Goal: Task Accomplishment & Management: Manage account settings

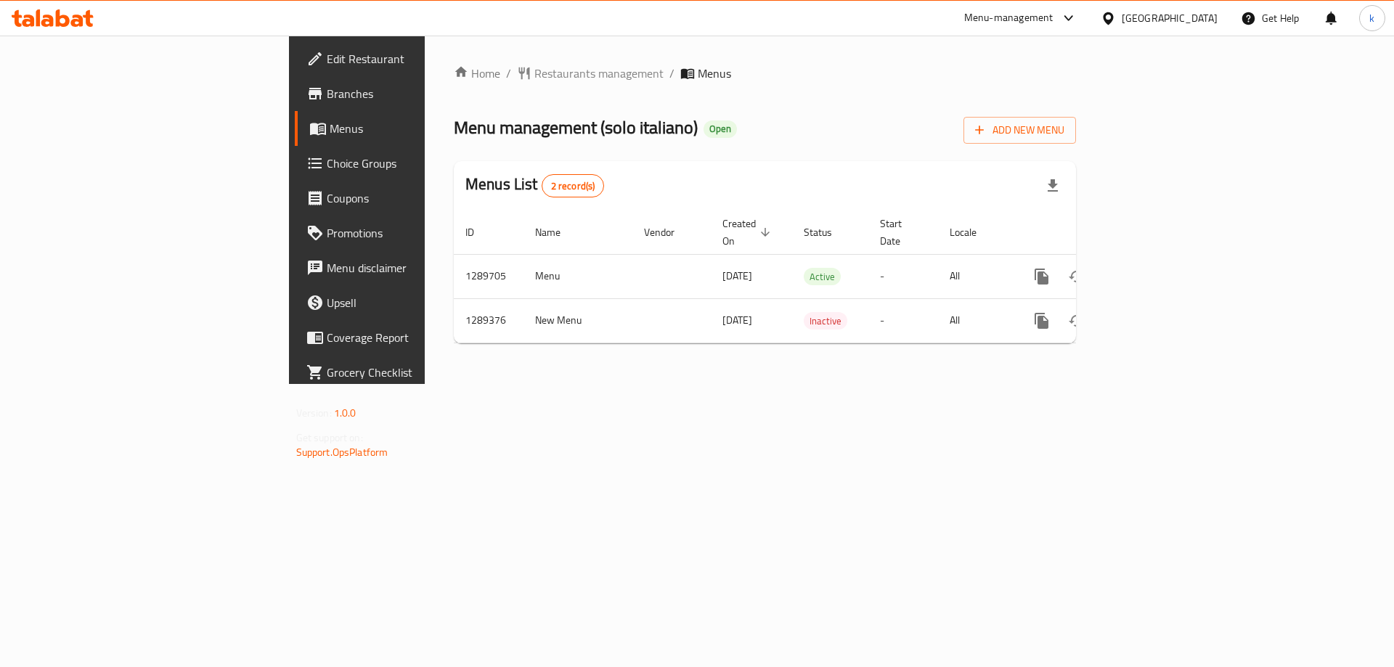
click at [327, 166] on span "Choice Groups" at bounding box center [419, 163] width 184 height 17
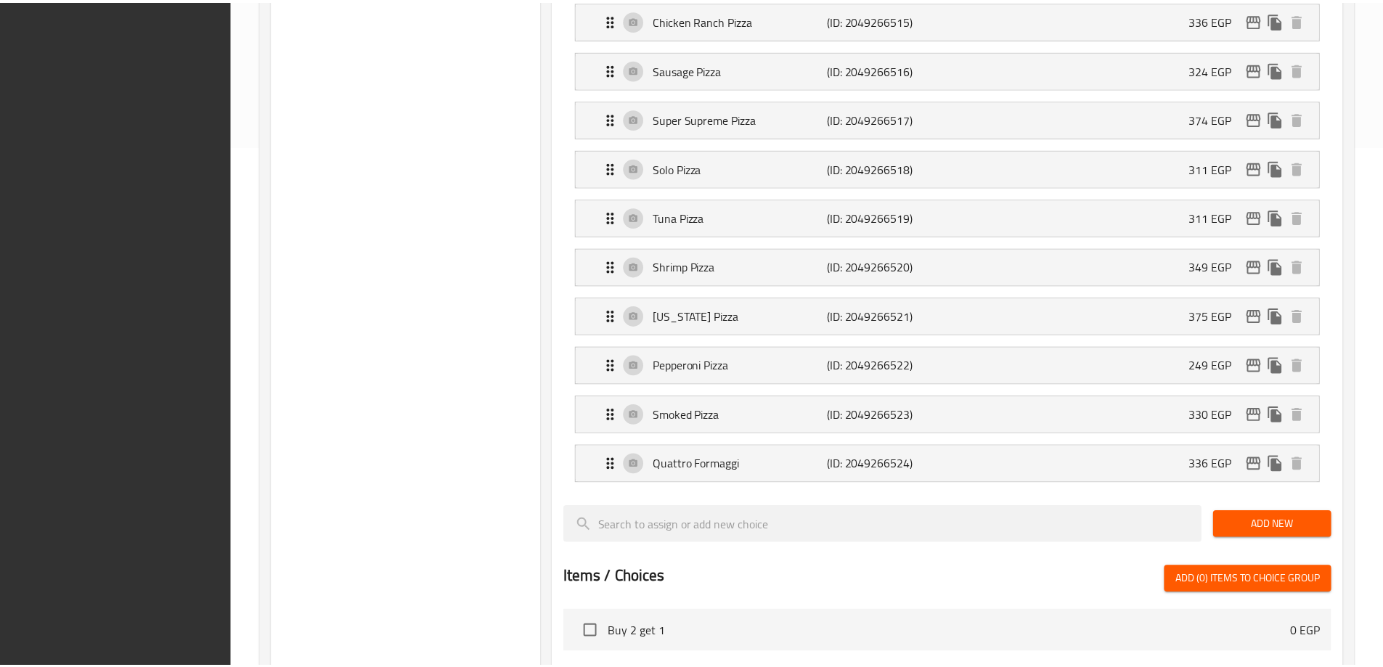
scroll to position [1019, 0]
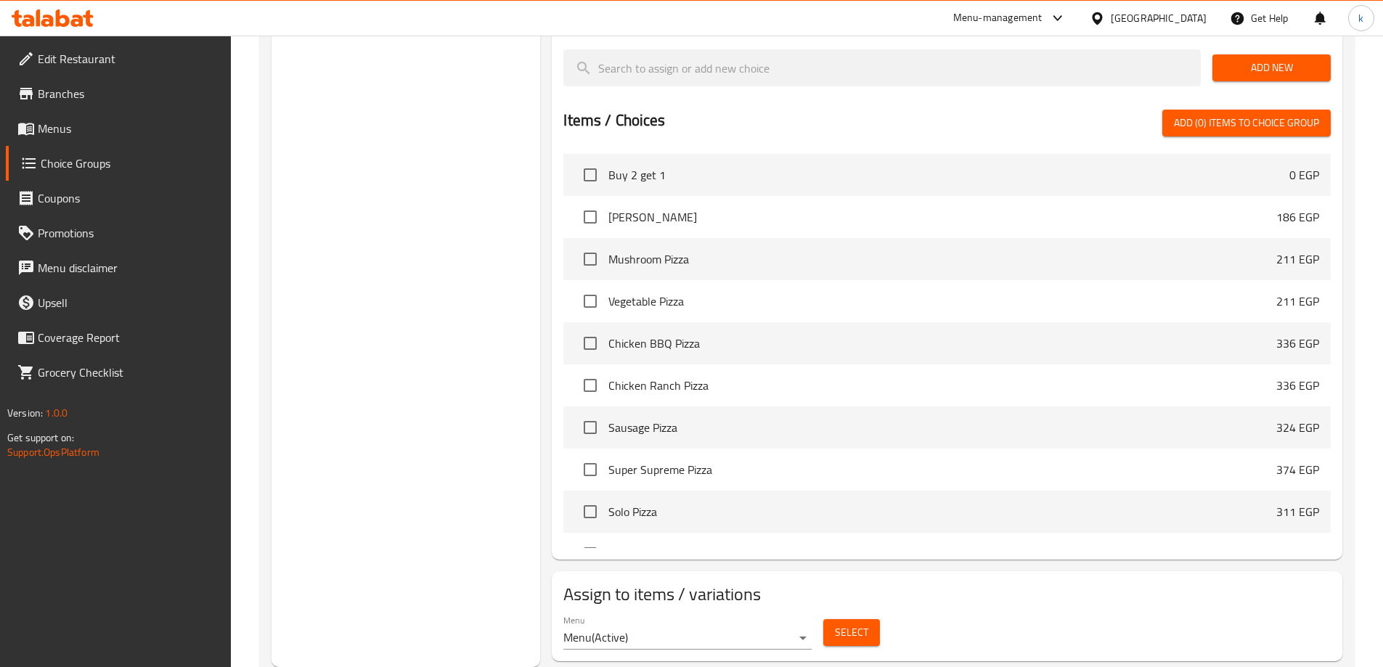
click at [1084, 609] on div "Menu Menu ( Active ) Select" at bounding box center [947, 632] width 779 height 46
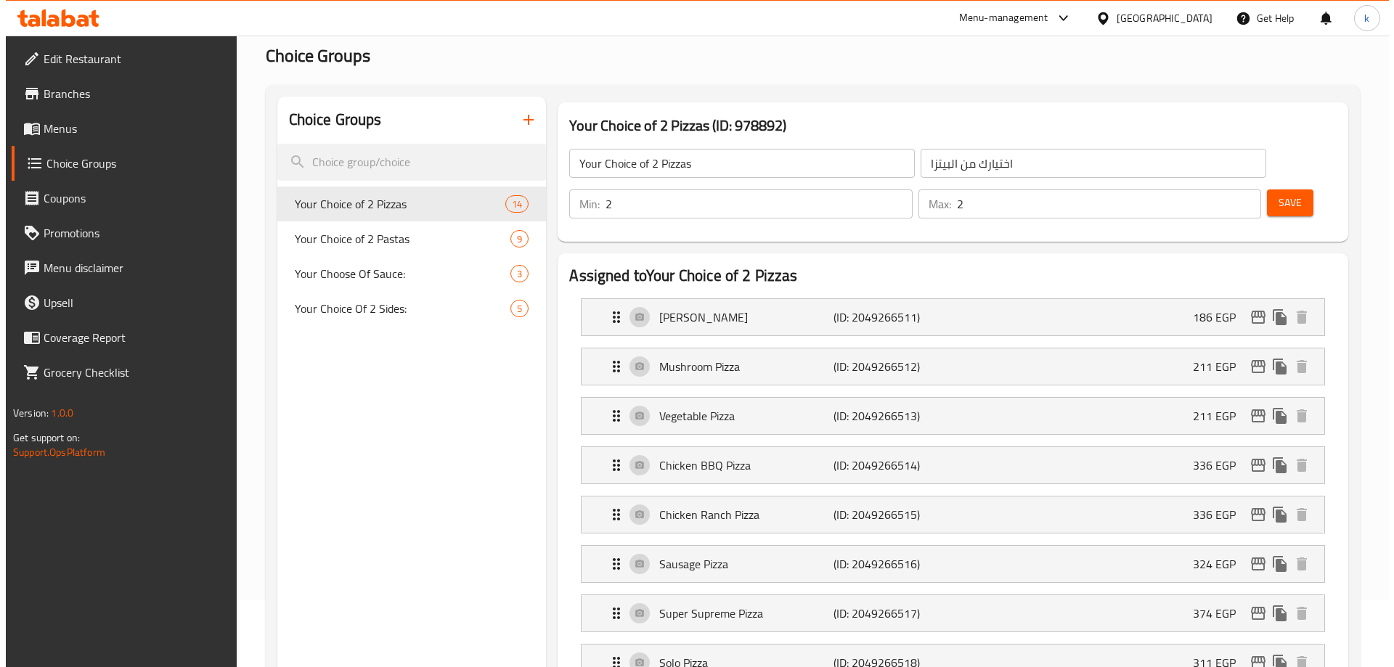
scroll to position [0, 0]
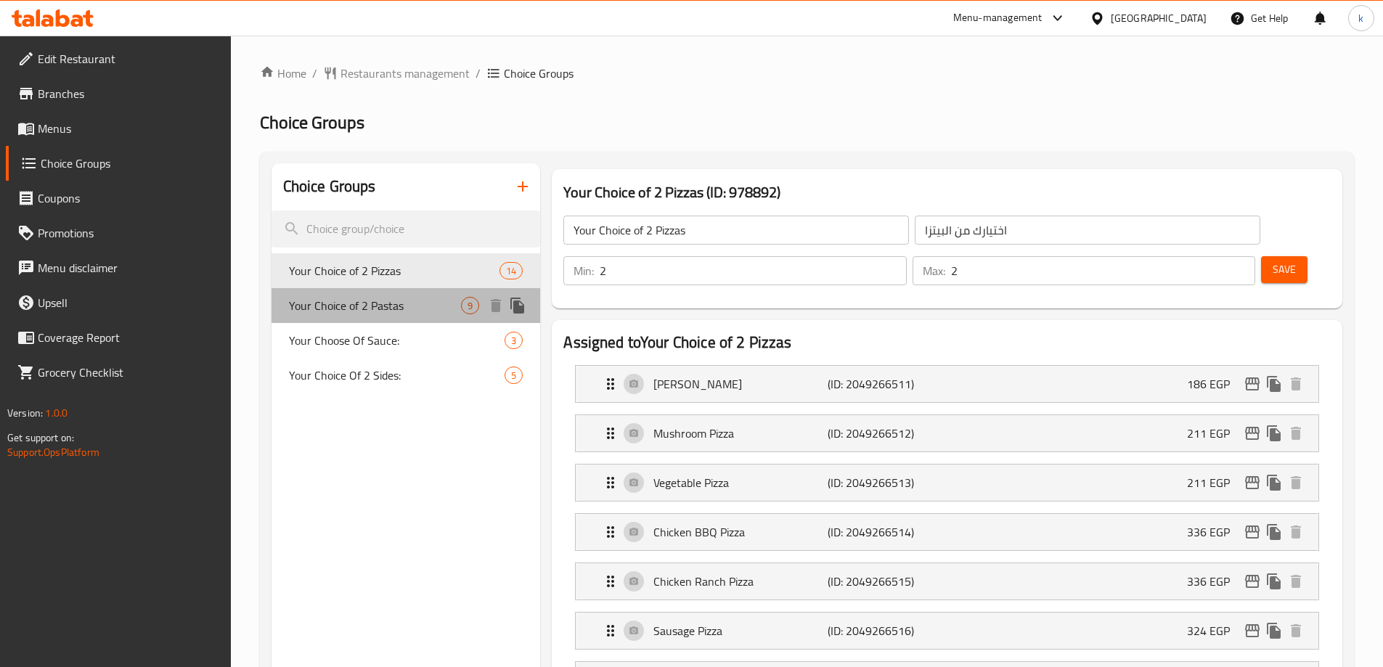
click at [377, 313] on span "Your Choice of 2 Pastas" at bounding box center [375, 305] width 173 height 17
type input "Your Choice of 2 Pastas"
type input "اختيارك من الباستا"
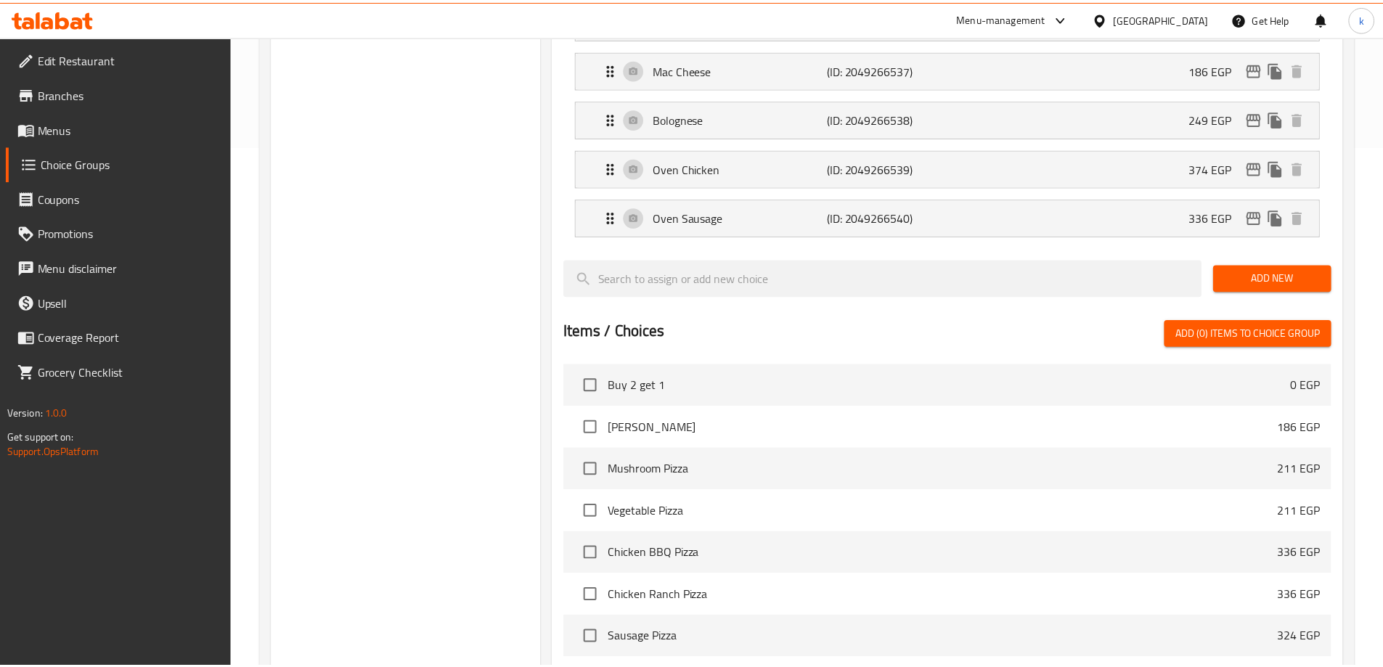
scroll to position [772, 0]
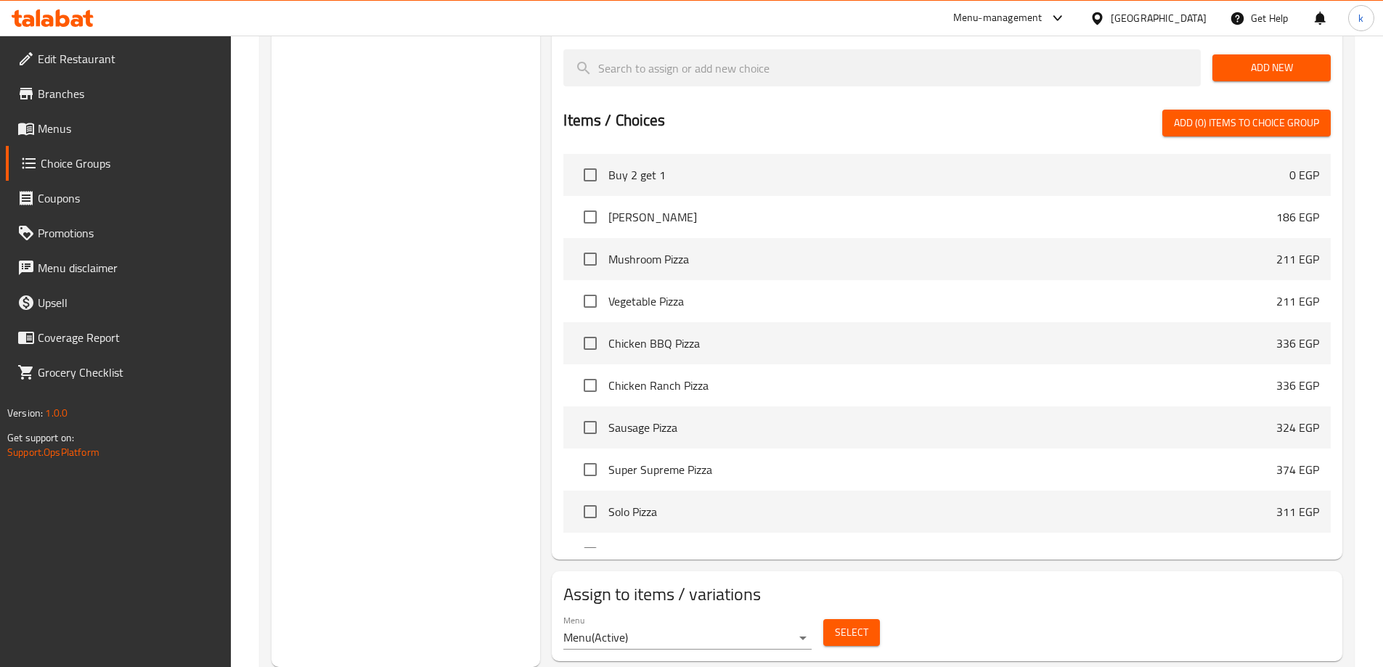
click at [1107, 583] on h2 "Assign to items / variations" at bounding box center [947, 594] width 768 height 23
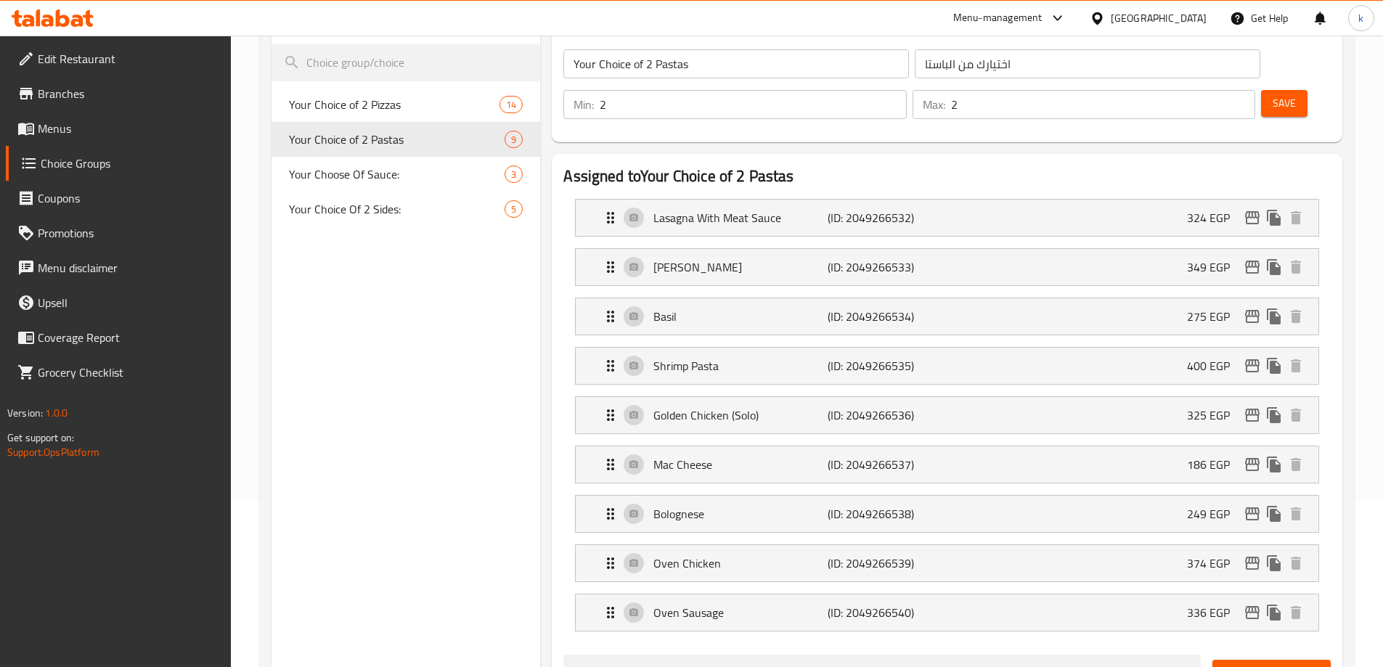
scroll to position [46, 0]
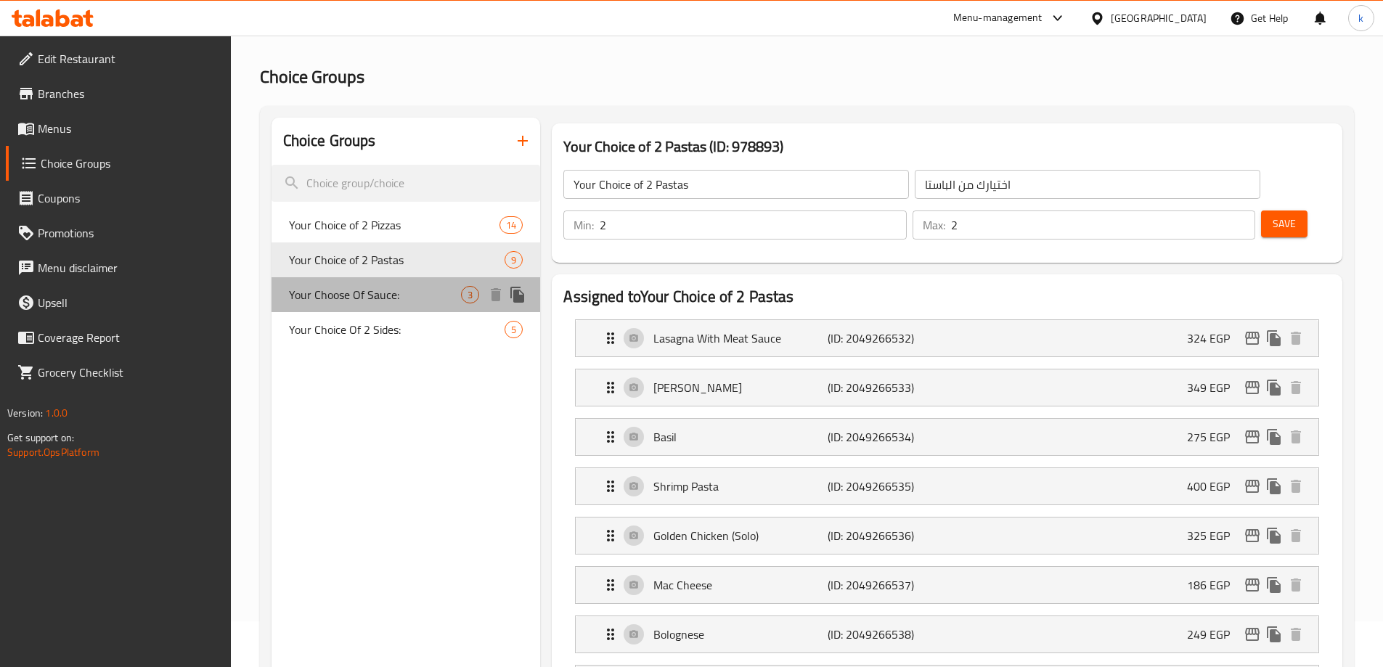
click at [368, 297] on span "Your Choose Of Sauce:" at bounding box center [375, 294] width 173 height 17
type input "Your Choose Of Sauce:"
type input "إختيارك من الصوص:"
type input "1"
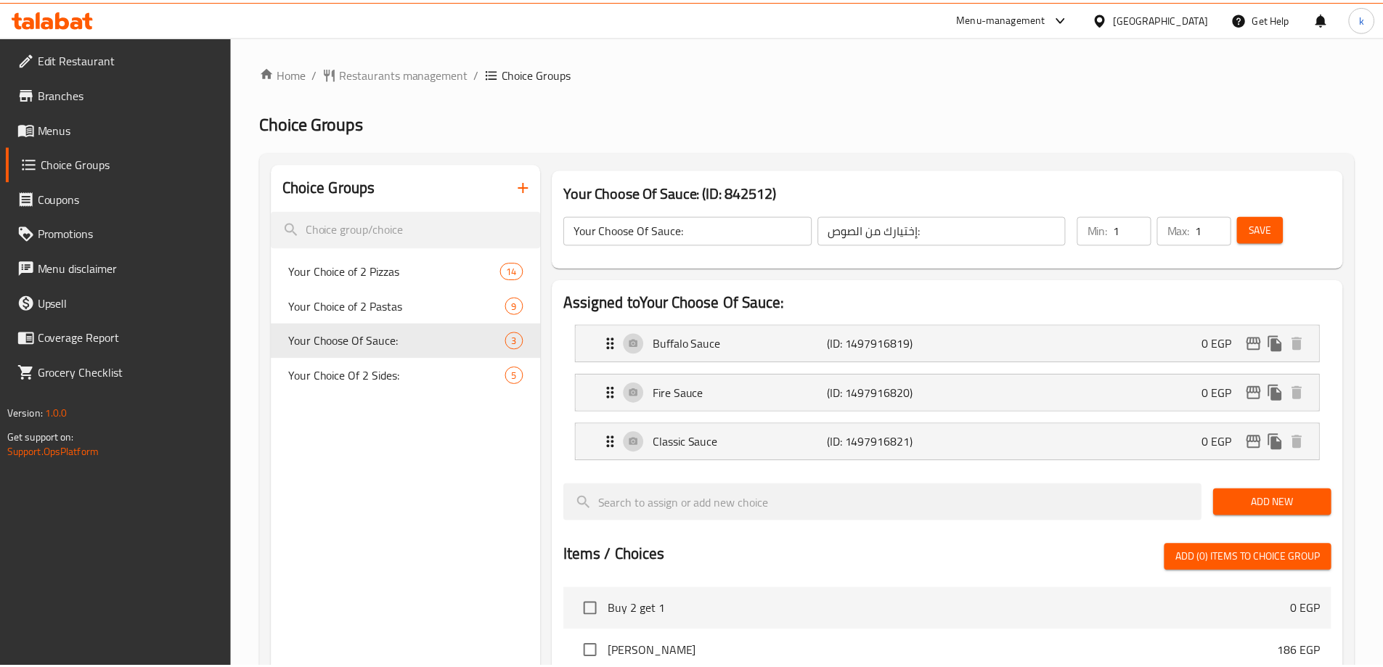
scroll to position [476, 0]
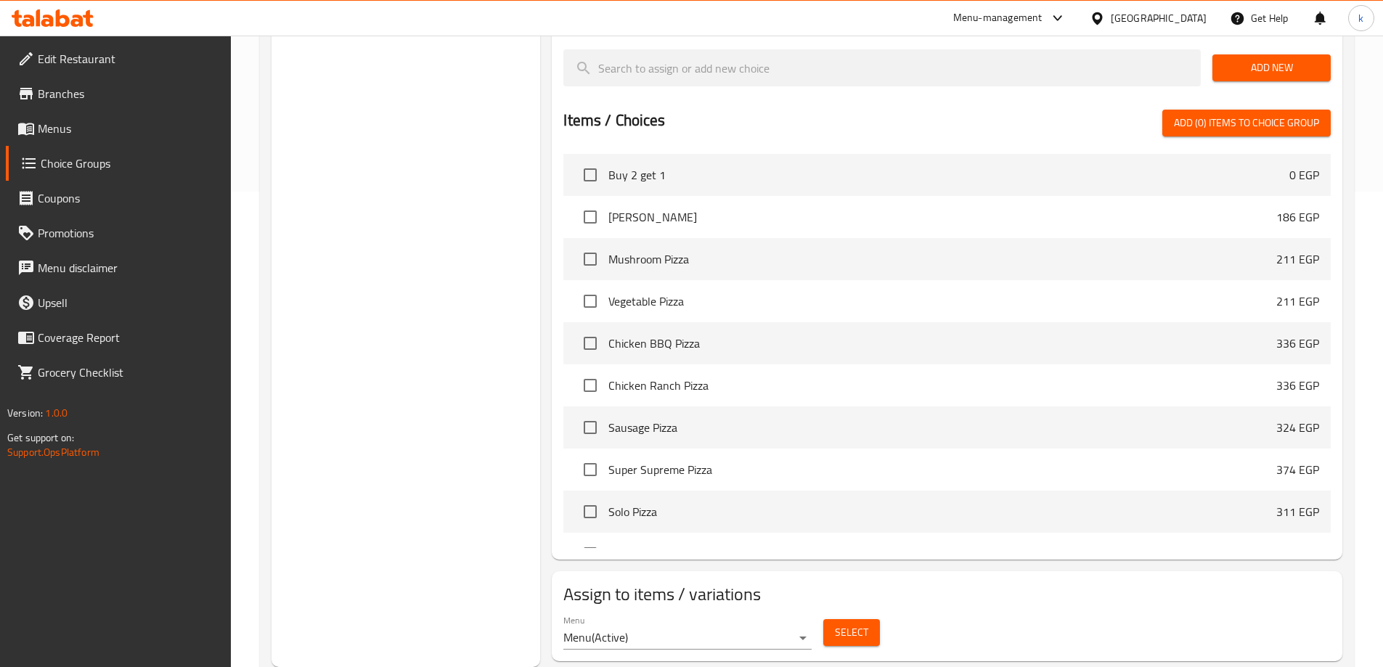
click at [1053, 583] on h2 "Assign to items / variations" at bounding box center [947, 594] width 768 height 23
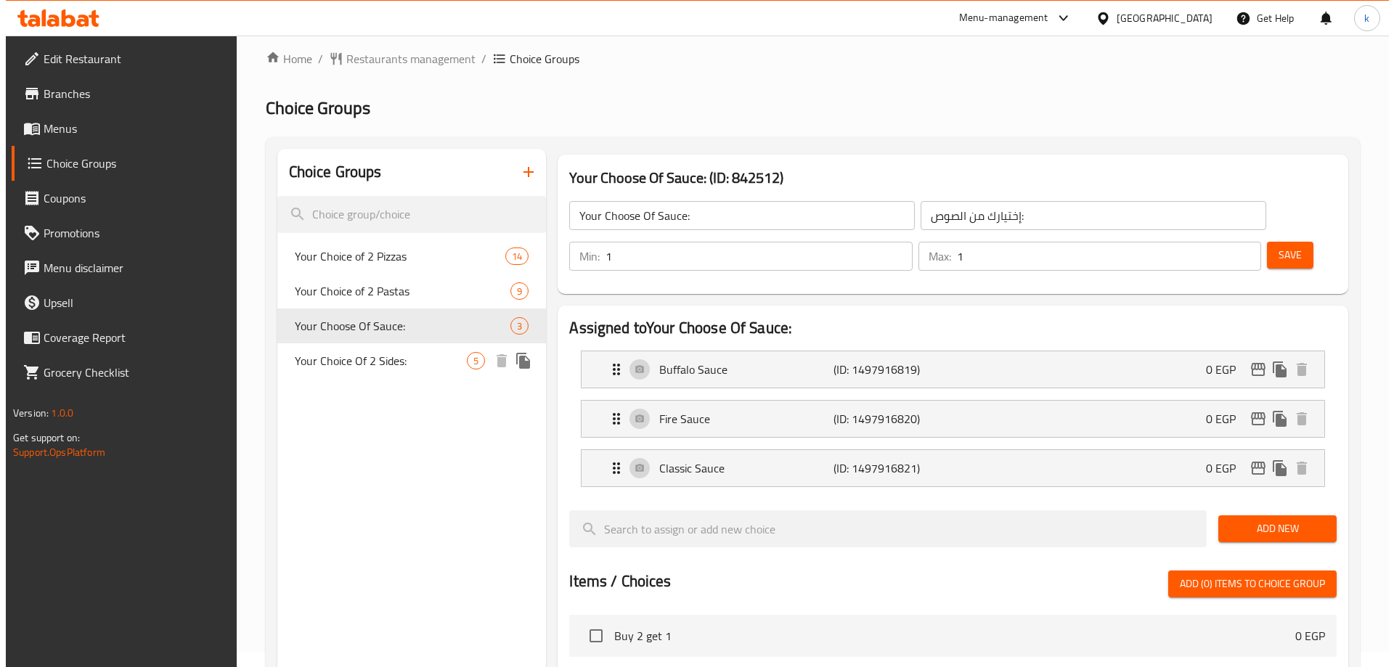
scroll to position [0, 0]
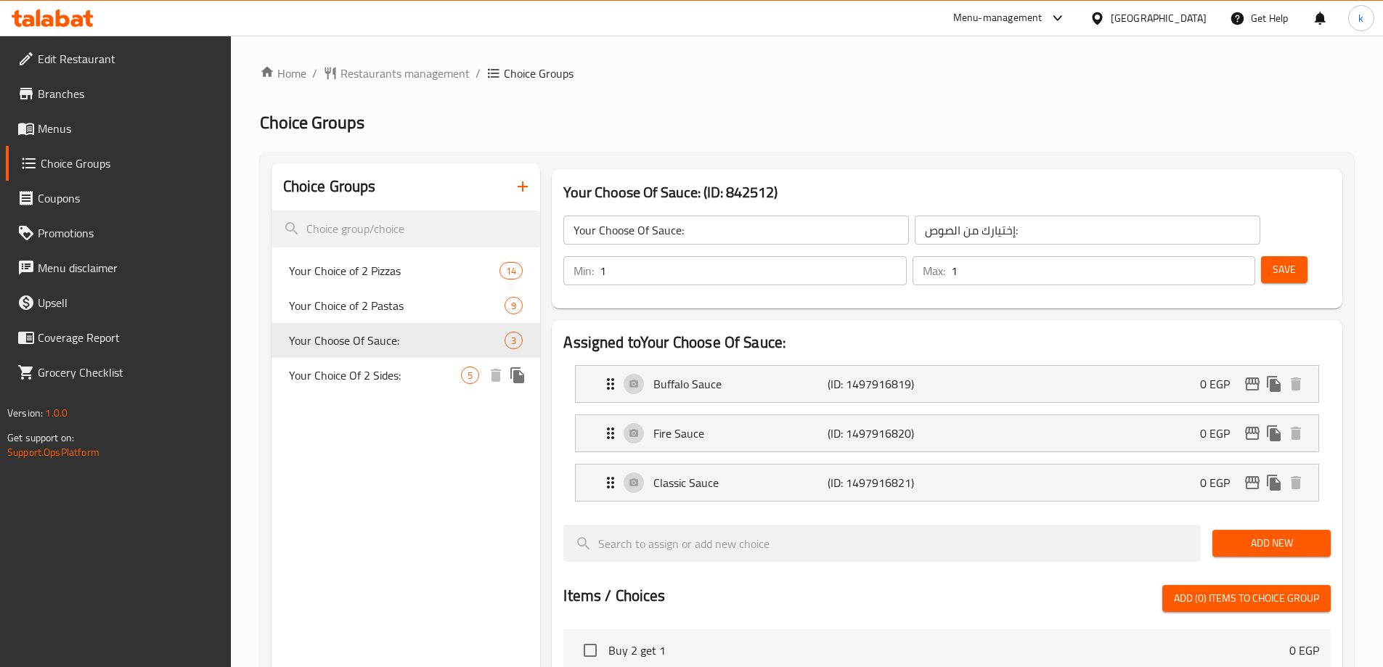
click at [397, 387] on div "Your Choice Of 2 Sides: 5" at bounding box center [406, 375] width 269 height 35
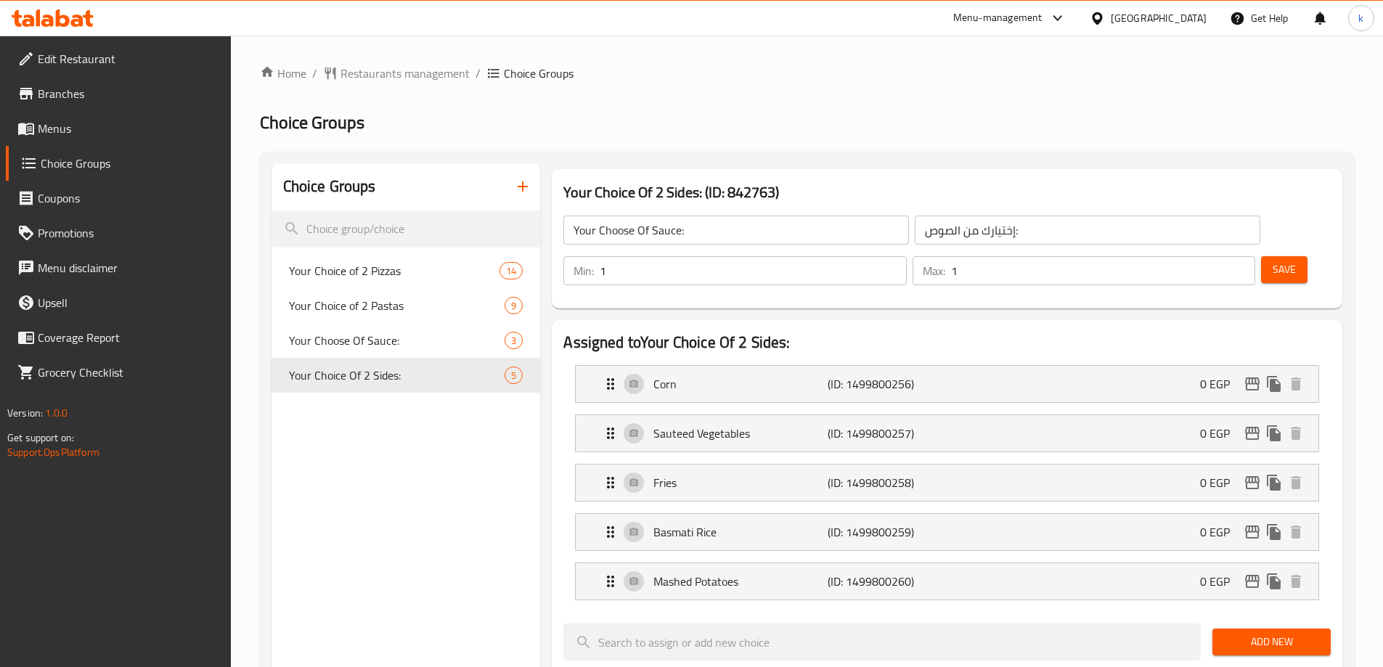
type input "Your Choice Of 2 Sides:"
type input "اختيارك من طبقين جانبين:"
type input "2"
click at [367, 276] on span "Your Choice of 2 Pizzas" at bounding box center [373, 270] width 168 height 17
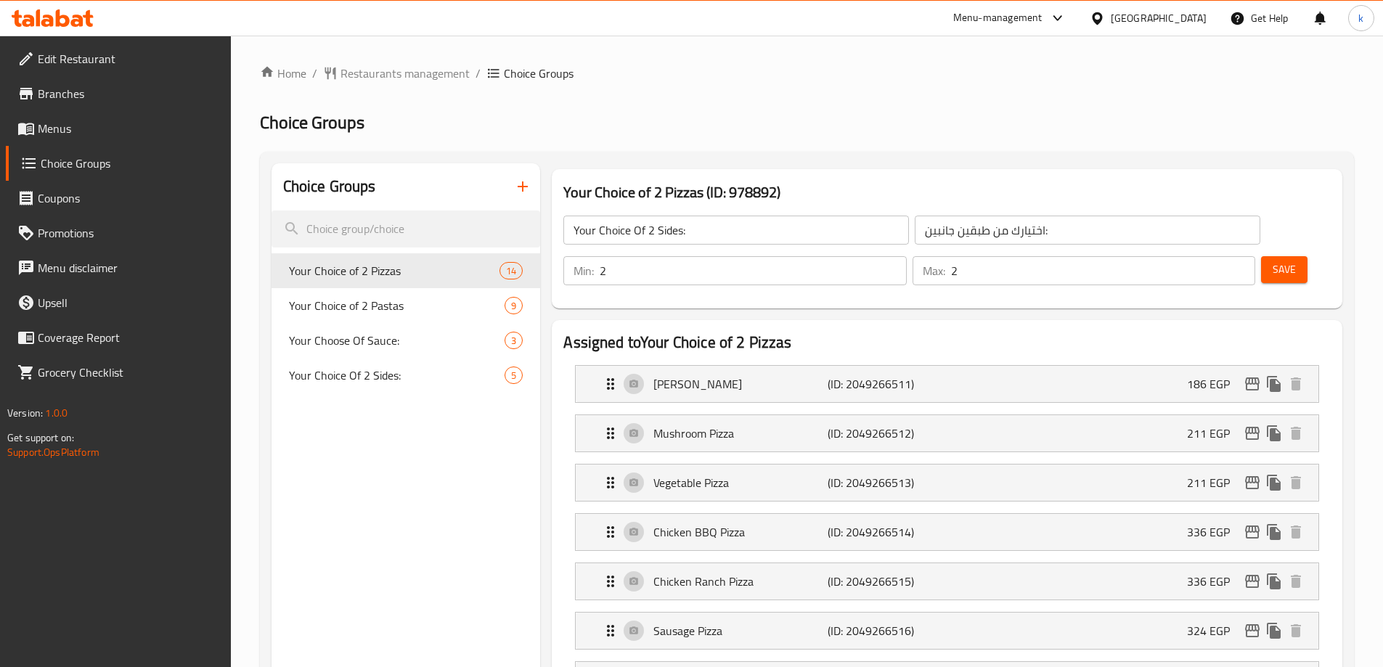
type input "Your Choice of 2 Pizzas"
type input "اختيارك من البيتزا"
click at [390, 297] on span "Your Choice of 2 Pastas" at bounding box center [375, 305] width 173 height 17
type input "Your Choice of 2 Pastas"
type input "اختيارك من الباستا"
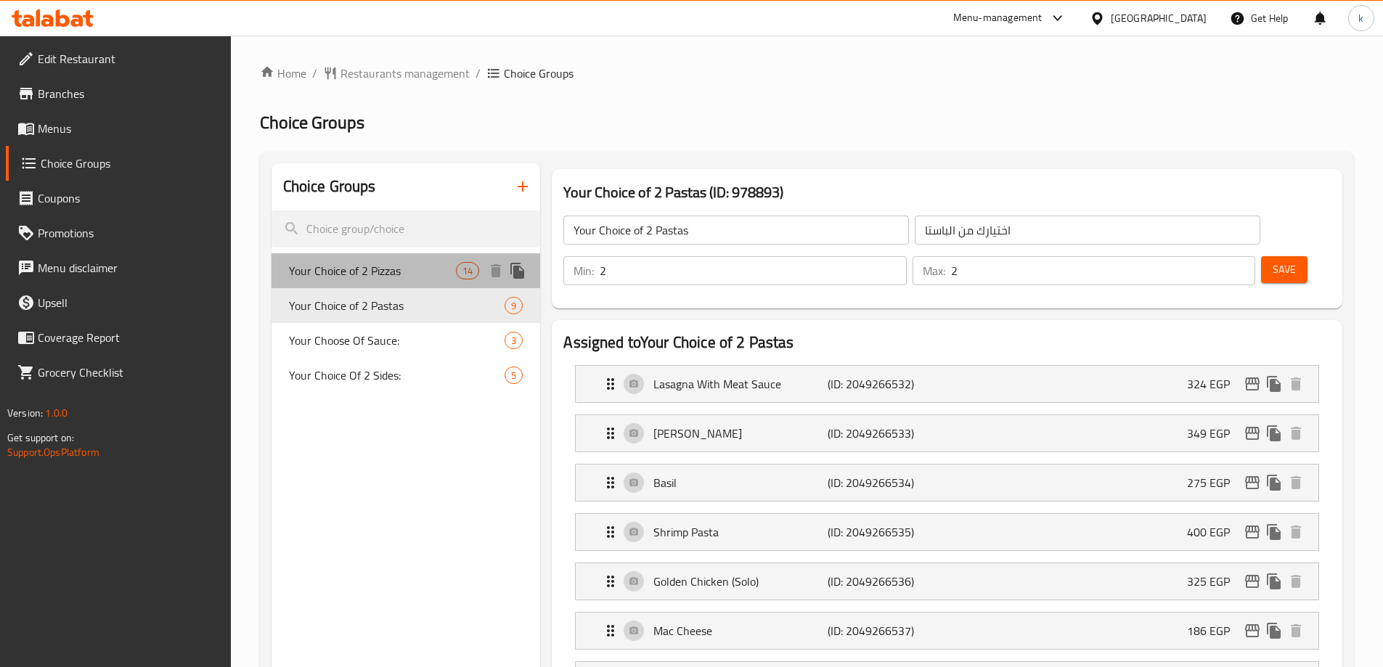
click at [351, 273] on span "Your Choice of 2 Pizzas" at bounding box center [373, 270] width 168 height 17
type input "Your Choice of 2 Pizzas"
type input "اختيارك من البيتزا"
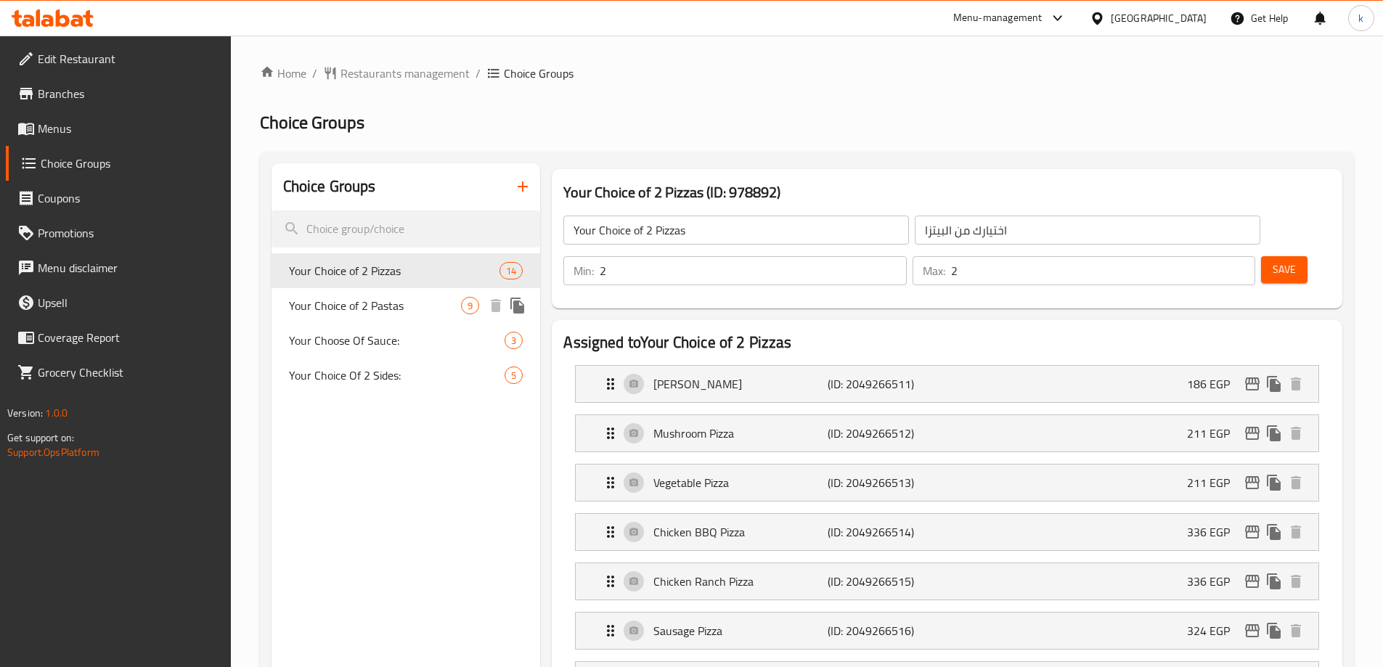
click at [339, 304] on span "Your Choice of 2 Pastas" at bounding box center [375, 305] width 173 height 17
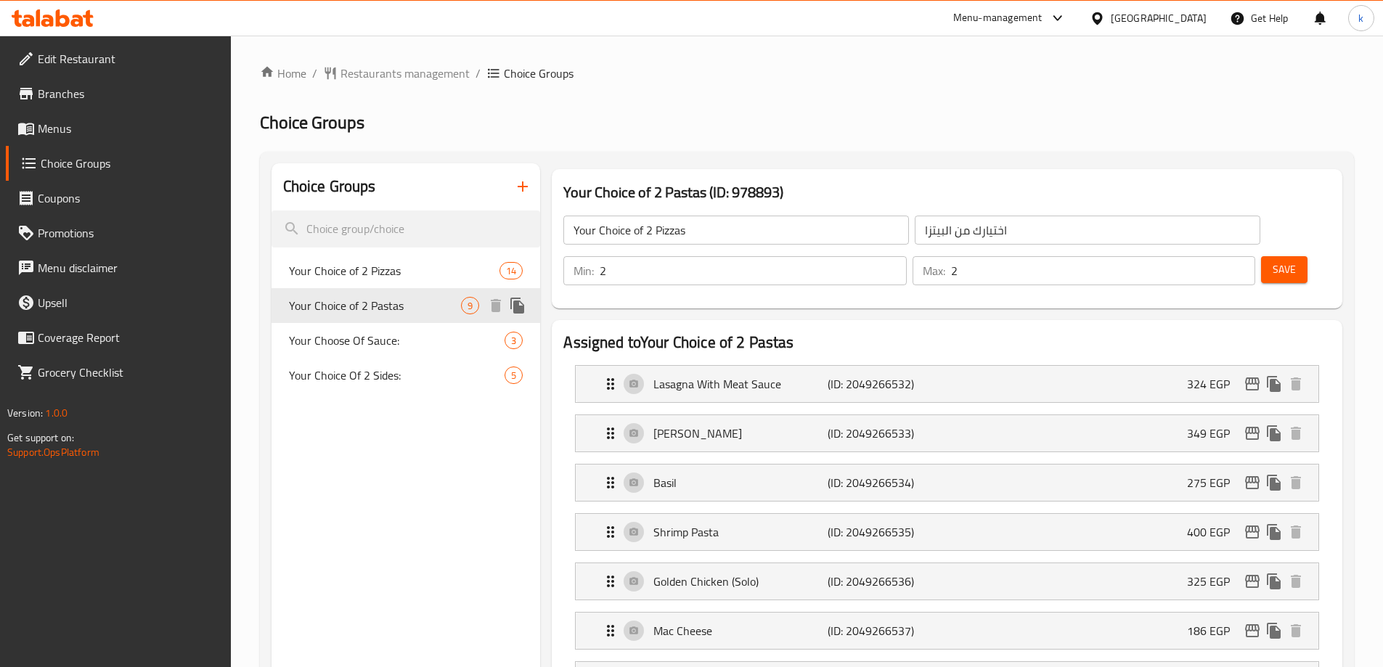
type input "Your Choice of 2 Pastas"
type input "اختيارك من الباستا"
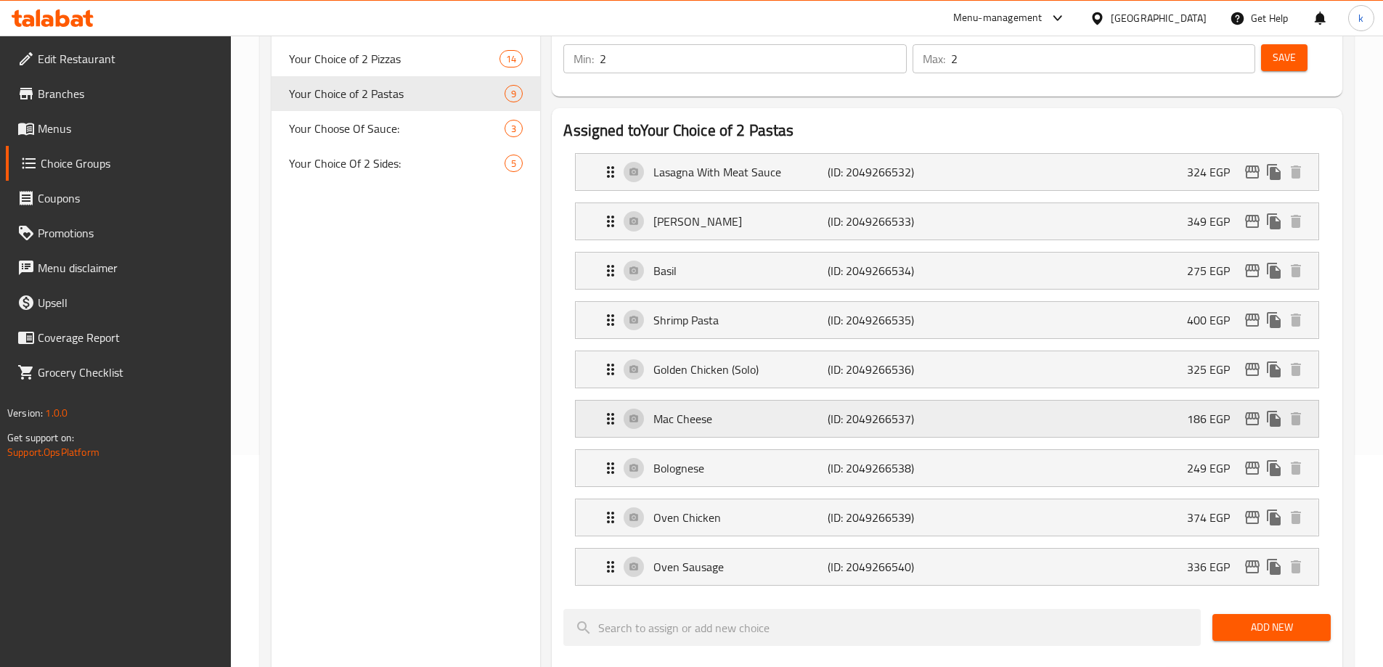
scroll to position [218, 0]
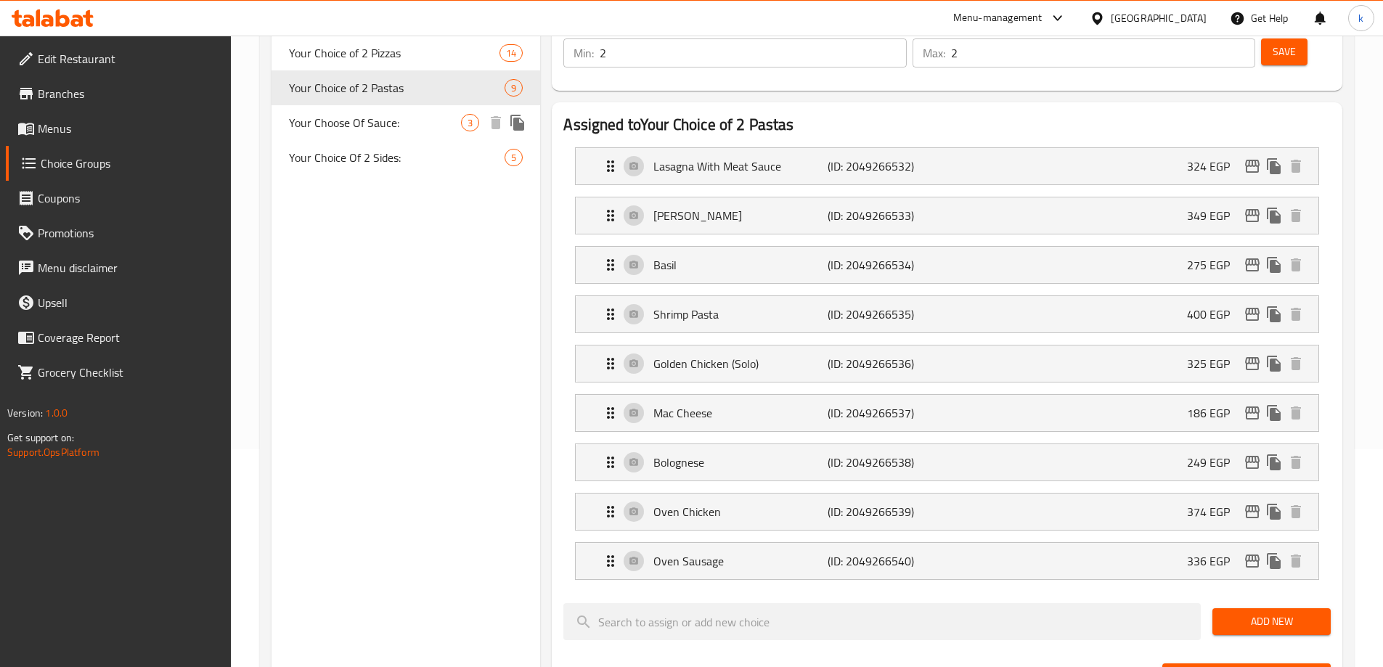
click at [391, 123] on span "Your Choose Of Sauce:" at bounding box center [375, 122] width 173 height 17
type input "Your Choose Of Sauce:"
type input "إختيارك من الصوص:"
type input "1"
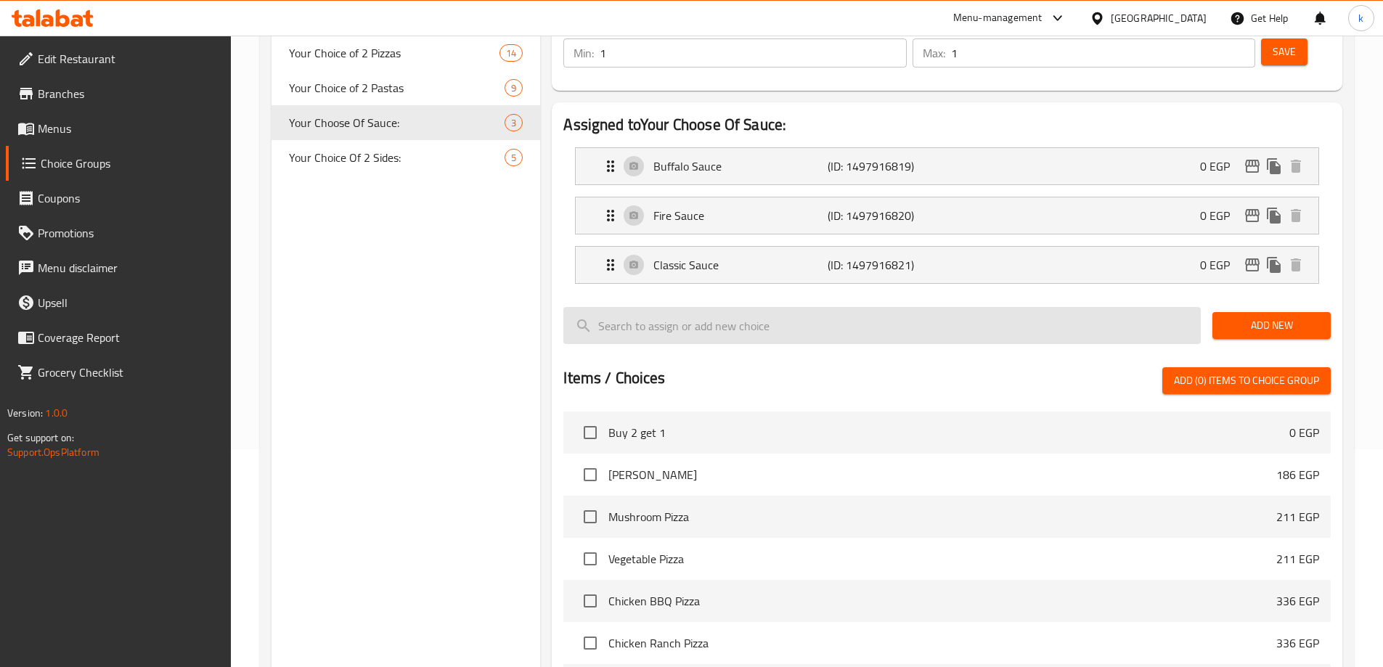
scroll to position [0, 0]
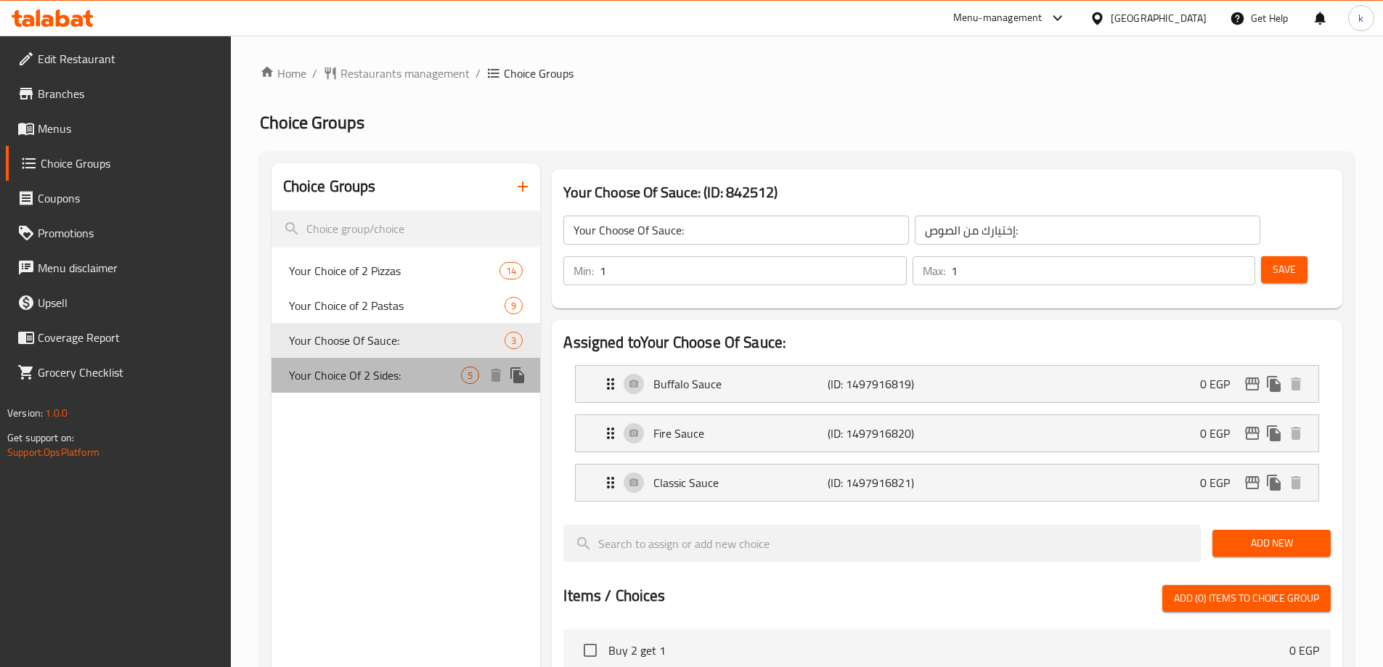
click at [356, 381] on span "Your Choice Of 2 Sides:" at bounding box center [375, 375] width 173 height 17
type input "Your Choice Of 2 Sides:"
type input "اختيارك من طبقين جانبين:"
type input "2"
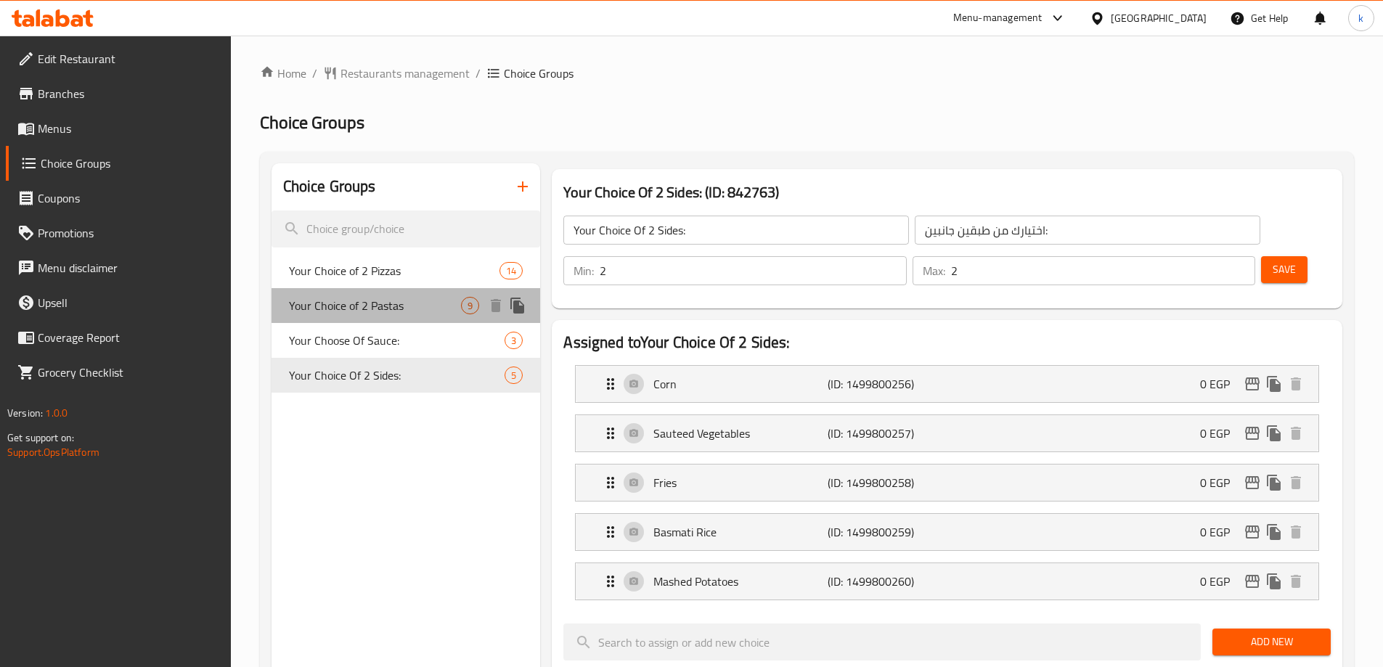
click at [364, 319] on div "Your Choice of 2 Pastas 9" at bounding box center [406, 305] width 269 height 35
type input "Your Choice of 2 Pastas"
type input "اختيارك من الباستا"
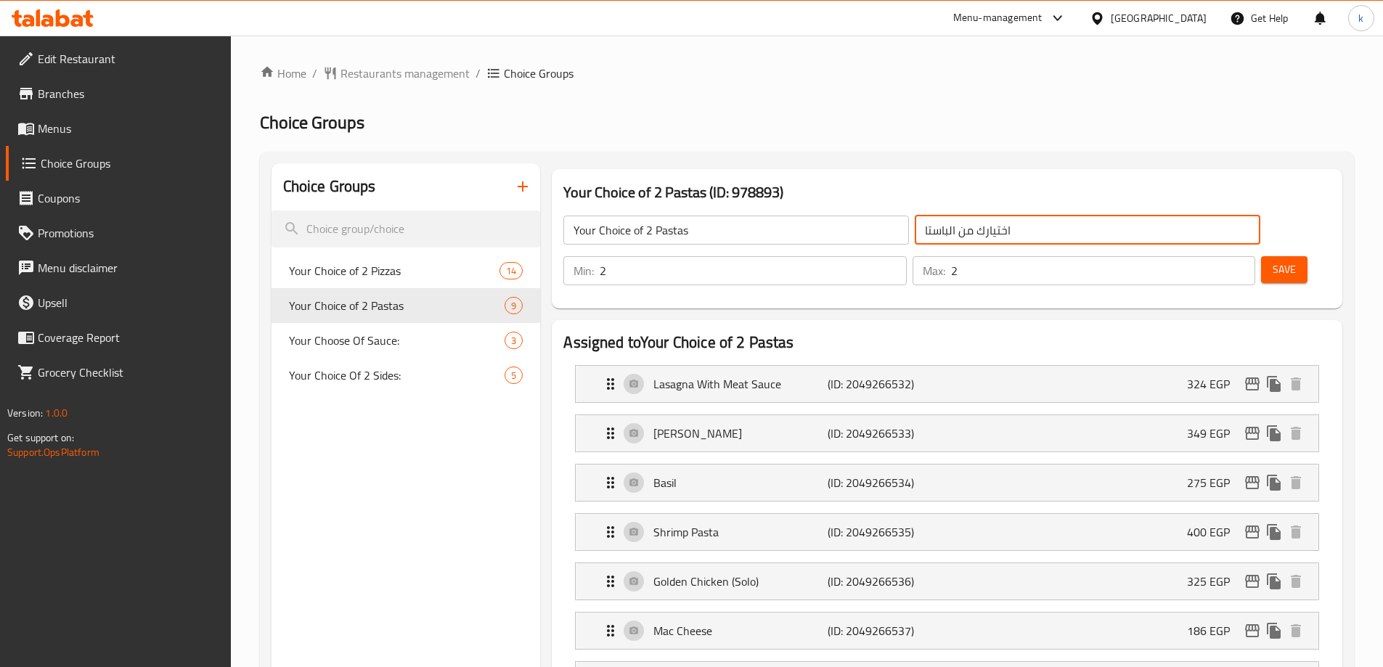
drag, startPoint x: 945, startPoint y: 237, endPoint x: 846, endPoint y: 238, distance: 98.8
click at [915, 238] on input "اختيارك من الباستا" at bounding box center [1088, 230] width 346 height 29
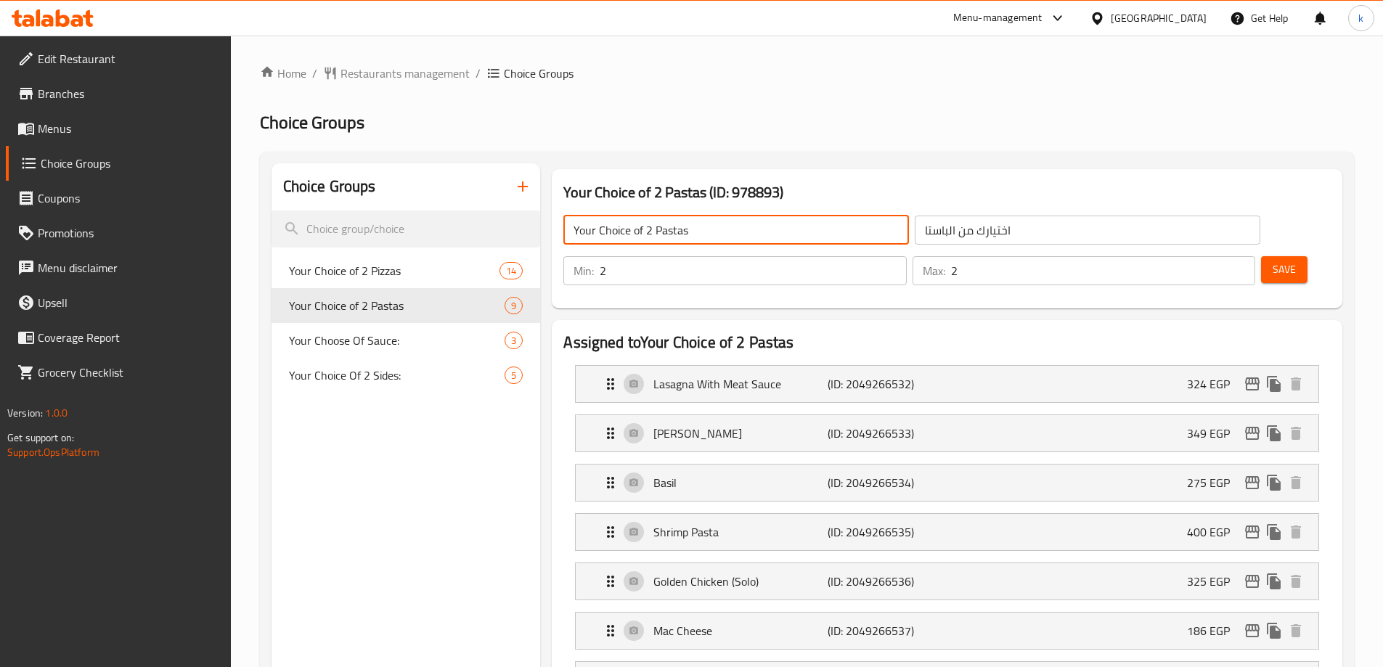
click at [680, 232] on input "Your Choice of 2 Pastas" at bounding box center [736, 230] width 346 height 29
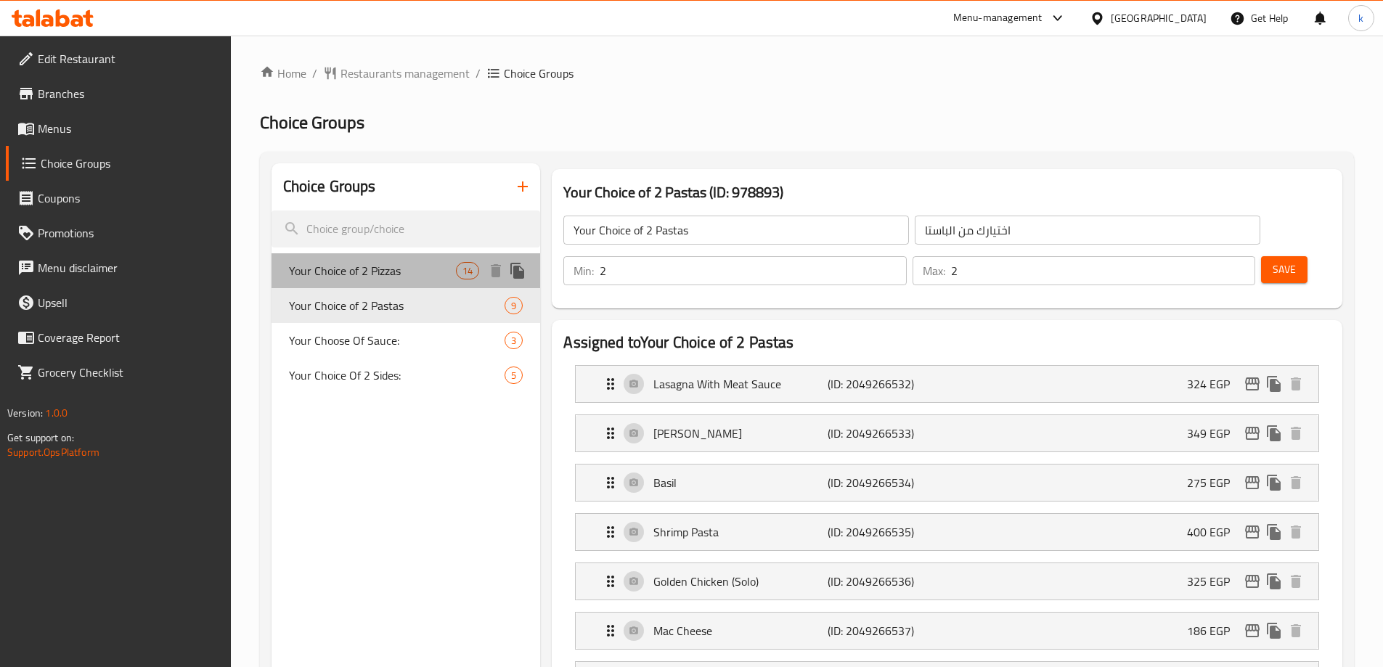
click at [349, 277] on span "Your Choice of 2 Pizzas" at bounding box center [373, 270] width 168 height 17
type input "Your Choice of 2 Pizzas"
type input "اختيارك من البيتزا"
